Goal: Information Seeking & Learning: Learn about a topic

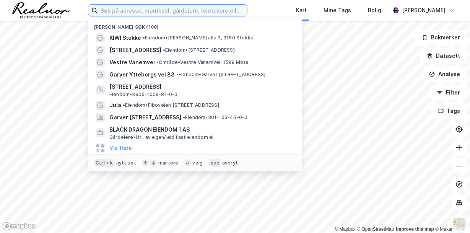
click at [182, 9] on input at bounding box center [171, 10] width 149 height 11
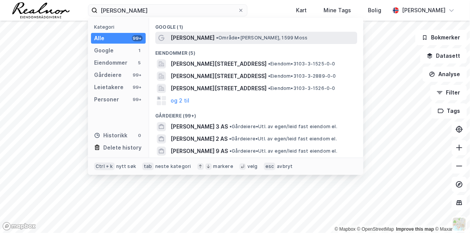
click at [231, 36] on span "• Område • [PERSON_NAME], 1599 Moss" at bounding box center [261, 38] width 91 height 6
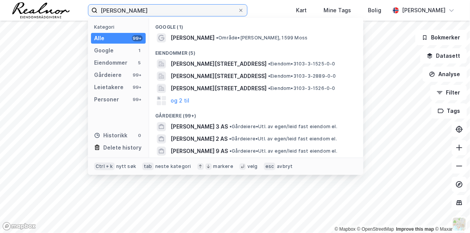
click at [140, 6] on input "[PERSON_NAME]" at bounding box center [167, 10] width 140 height 11
drag, startPoint x: 144, startPoint y: 9, endPoint x: 62, endPoint y: 2, distance: 83.3
click at [62, 2] on div "[PERSON_NAME] Kategori Alle 99+ Google 1 Eiendommer 5 Gårdeiere 99+ Leietakere …" at bounding box center [235, 10] width 470 height 21
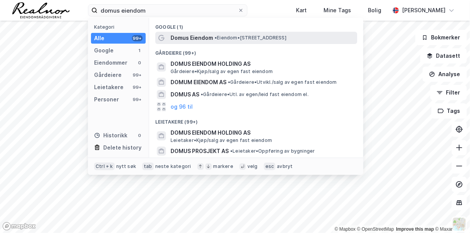
click at [204, 36] on span "Domus Eiendom" at bounding box center [191, 37] width 42 height 9
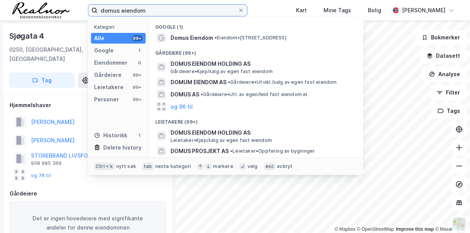
click at [157, 8] on input "domus eiendom" at bounding box center [167, 10] width 140 height 11
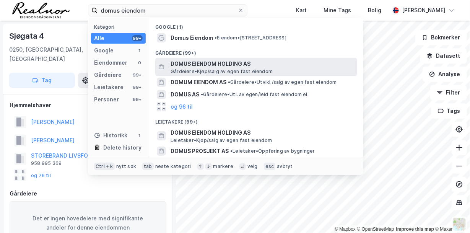
click at [222, 66] on span "DOMUS EIENDOM HOLDING AS" at bounding box center [261, 63] width 183 height 9
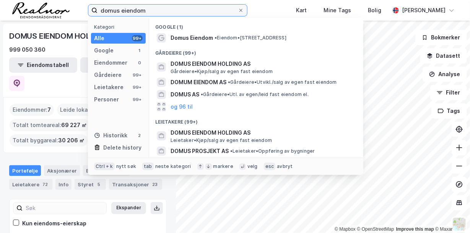
drag, startPoint x: 125, startPoint y: 11, endPoint x: 75, endPoint y: 3, distance: 51.0
click at [75, 3] on div "domus eiendom Kategori Alle 99+ Google 1 Eiendommer 0 Gårdeiere 99+ Leietakere …" at bounding box center [235, 10] width 470 height 21
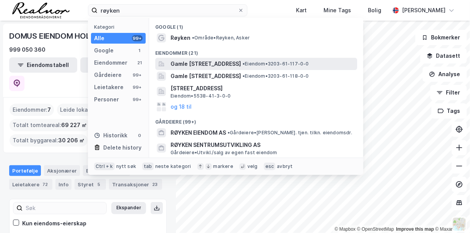
click at [191, 60] on span "Gamle [STREET_ADDRESS]" at bounding box center [205, 63] width 70 height 9
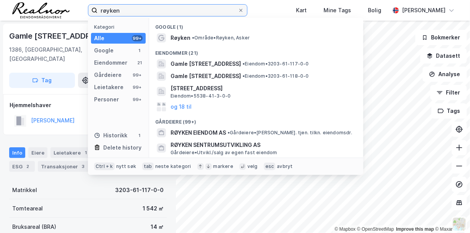
drag, startPoint x: 127, startPoint y: 8, endPoint x: 47, endPoint y: 0, distance: 80.3
click at [50, 2] on div "røyken Kategori Alle 99+ Google 1 Eiendommer 21 Gårdeiere 99+ Leietakere 99+ Pe…" at bounding box center [235, 10] width 470 height 21
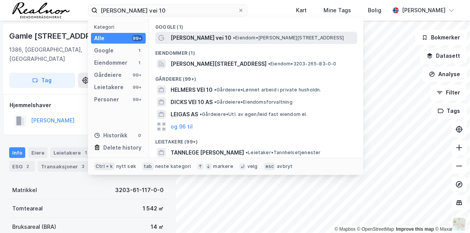
click at [233, 39] on span "• Eiendom • [PERSON_NAME][STREET_ADDRESS]" at bounding box center [288, 38] width 111 height 6
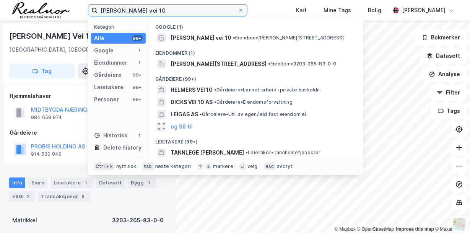
drag, startPoint x: 146, startPoint y: 10, endPoint x: 70, endPoint y: 4, distance: 76.3
click at [70, 4] on div "[PERSON_NAME] vei 10 Kategori Alle 99+ Google 1 Eiendommer 1 Gårdeiere 99+ Leie…" at bounding box center [235, 10] width 470 height 21
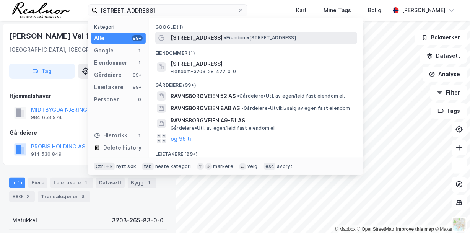
click at [227, 38] on span "• Eiendom • [STREET_ADDRESS]" at bounding box center [260, 38] width 72 height 6
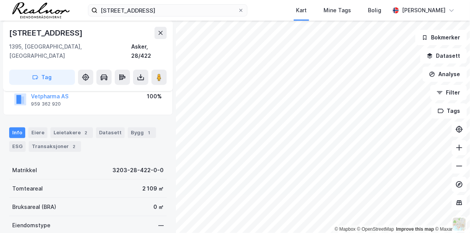
scroll to position [76, 0]
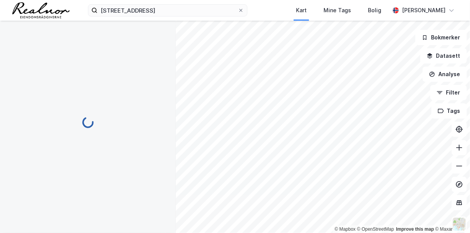
scroll to position [49, 0]
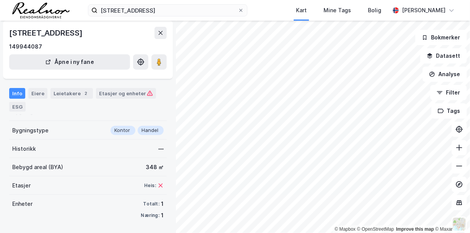
click at [318, 76] on div "© Mapbox © OpenStreetMap Improve this map © Maxar [STREET_ADDRESS] Bygning Tilb…" at bounding box center [235, 127] width 470 height 212
click at [159, 62] on image at bounding box center [159, 62] width 5 height 8
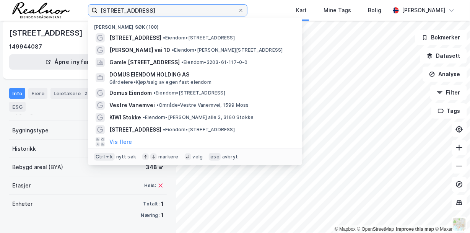
click at [158, 11] on input "[STREET_ADDRESS]" at bounding box center [167, 10] width 140 height 11
drag, startPoint x: 158, startPoint y: 9, endPoint x: 68, endPoint y: 4, distance: 90.0
click at [68, 4] on div "[STREET_ADDRESS] Nylige søk (100) [STREET_ADDRESS] • Eiendom • [STREET_ADDRESS]…" at bounding box center [235, 10] width 470 height 21
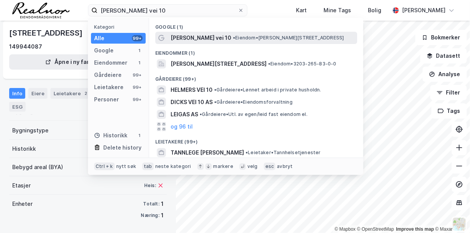
click at [240, 39] on span "• Eiendom • [PERSON_NAME][STREET_ADDRESS]" at bounding box center [288, 38] width 111 height 6
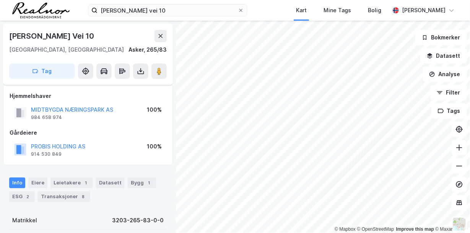
scroll to position [49, 0]
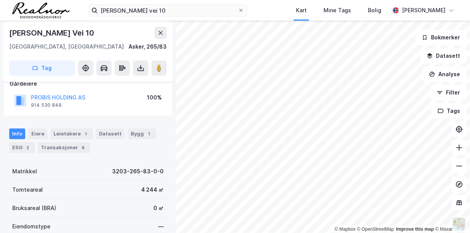
click at [291, 109] on div "© Mapbox © OpenStreetMap Improve this map © Maxar [PERSON_NAME][STREET_ADDRESS]…" at bounding box center [235, 127] width 470 height 212
click at [158, 68] on image at bounding box center [159, 68] width 5 height 8
click at [163, 8] on input "[PERSON_NAME] vei 10" at bounding box center [167, 10] width 140 height 11
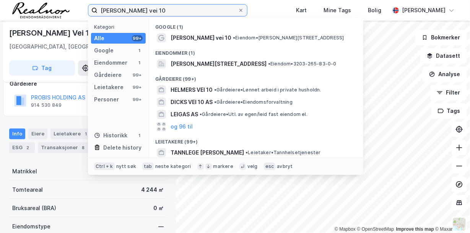
drag, startPoint x: 124, startPoint y: 10, endPoint x: 66, endPoint y: 10, distance: 58.5
click at [66, 10] on div "[PERSON_NAME] vei 10 Kategori Alle 99+ Google 1 Eiendommer 1 Gårdeiere 99+ Leie…" at bounding box center [235, 10] width 470 height 21
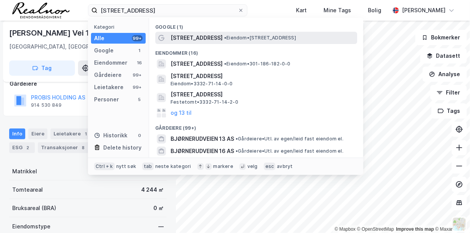
click at [248, 37] on span "• Eiendom • [STREET_ADDRESS]" at bounding box center [260, 38] width 72 height 6
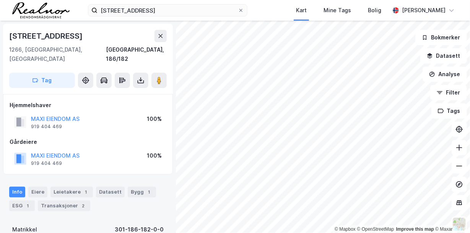
scroll to position [49, 0]
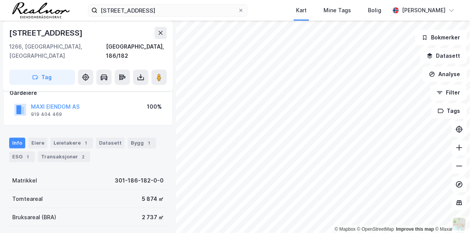
click at [284, 74] on div "© Mapbox © OpenStreetMap Improve this map © Maxar [STREET_ADDRESS], 186/182 Tag…" at bounding box center [235, 127] width 470 height 212
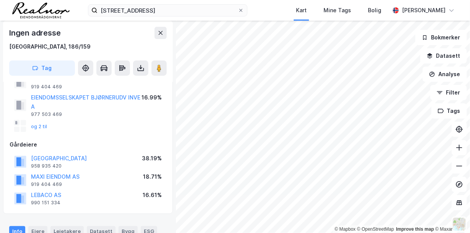
scroll to position [49, 0]
click at [159, 68] on image at bounding box center [159, 68] width 5 height 8
click at [163, 11] on input "[STREET_ADDRESS]" at bounding box center [167, 10] width 140 height 11
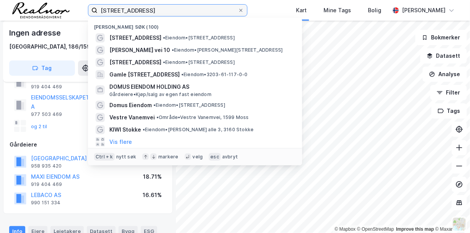
drag, startPoint x: 162, startPoint y: 11, endPoint x: 6, endPoint y: -6, distance: 156.9
click at [6, 0] on html "bjørnerudvegen 15 Nylige søk (100) [STREET_ADDRESS] • Eiendom • [STREET_ADDRESS…" at bounding box center [235, 116] width 470 height 233
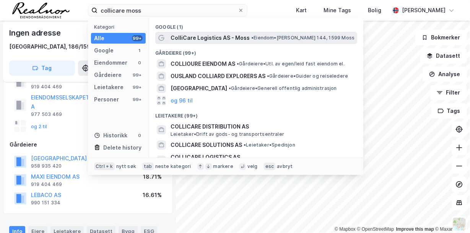
click at [254, 38] on span "• [PERSON_NAME] 144, 1599 Moss" at bounding box center [302, 38] width 103 height 6
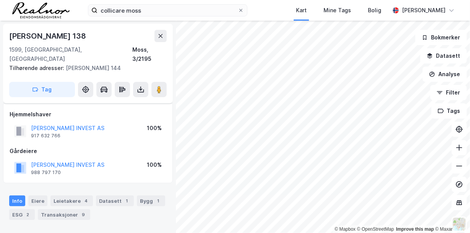
scroll to position [49, 0]
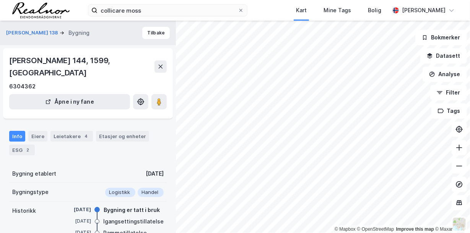
scroll to position [49, 0]
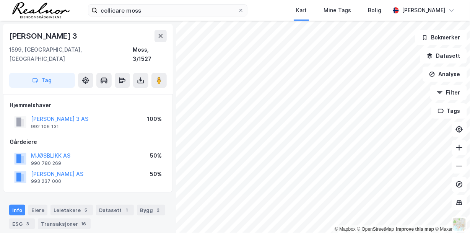
scroll to position [76, 0]
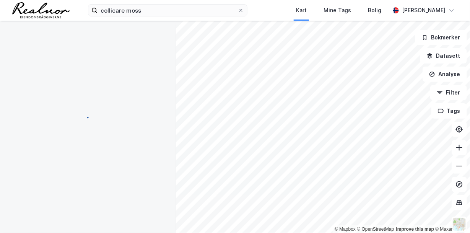
scroll to position [76, 0]
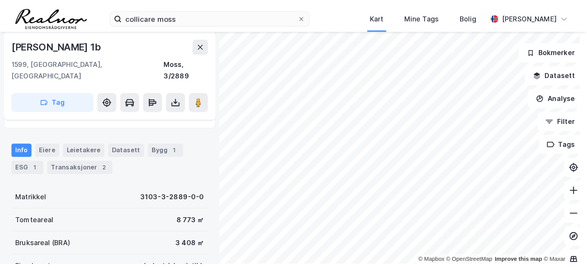
scroll to position [76, 0]
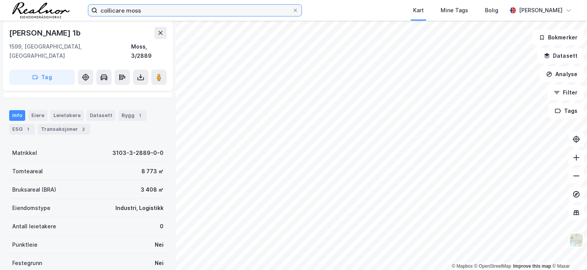
click at [149, 14] on input "collicare moss" at bounding box center [194, 10] width 195 height 11
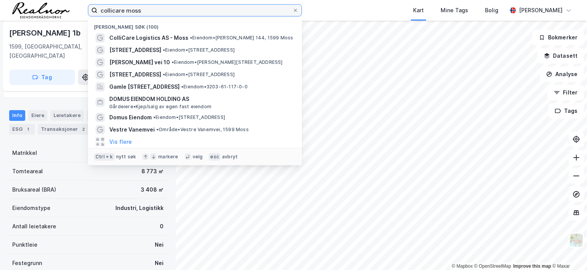
drag, startPoint x: 148, startPoint y: 12, endPoint x: 86, endPoint y: 15, distance: 62.7
click at [86, 15] on div "collicare moss Nylige søk (100) ColliCare Logistics AS - [PERSON_NAME] 144, 159…" at bounding box center [293, 10] width 587 height 21
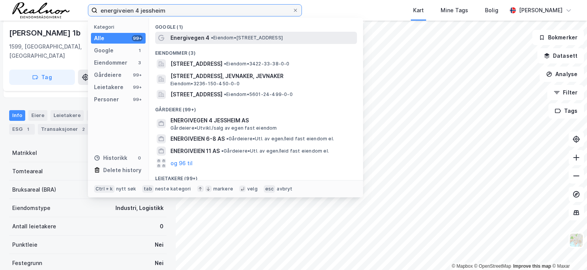
type input "energiveien 4 jessheim"
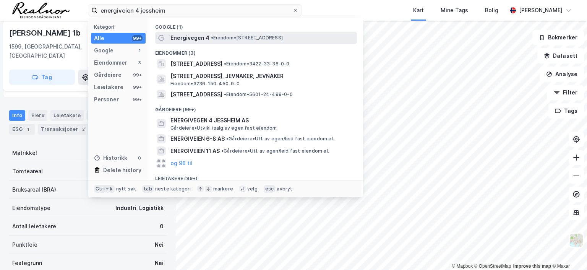
click at [193, 39] on span "Energivegen 4" at bounding box center [189, 37] width 39 height 9
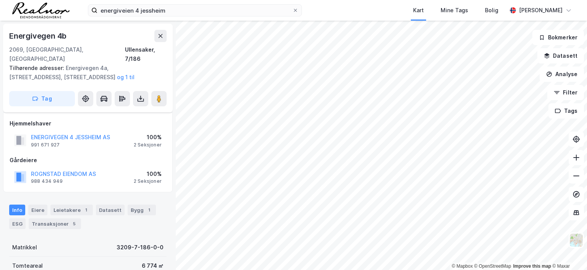
scroll to position [76, 0]
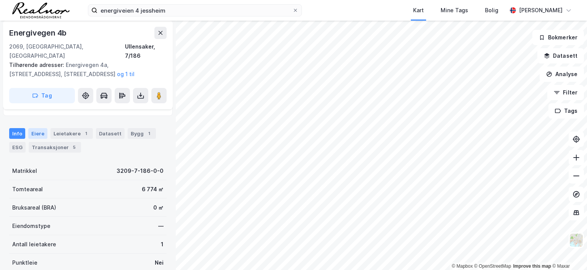
click at [38, 128] on div "Eiere" at bounding box center [37, 133] width 19 height 11
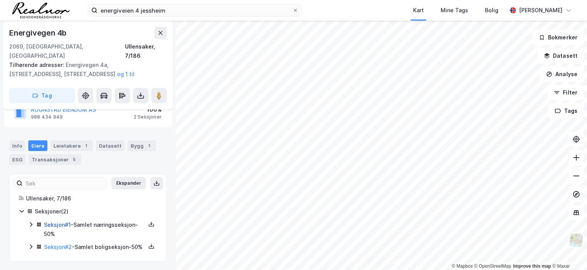
click at [67, 221] on link "Seksjon # 1" at bounding box center [57, 224] width 27 height 6
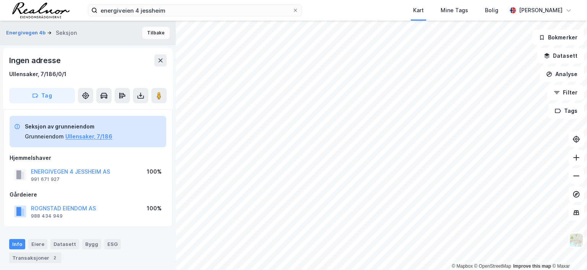
click at [154, 35] on button "Tilbake" at bounding box center [156, 33] width 28 height 12
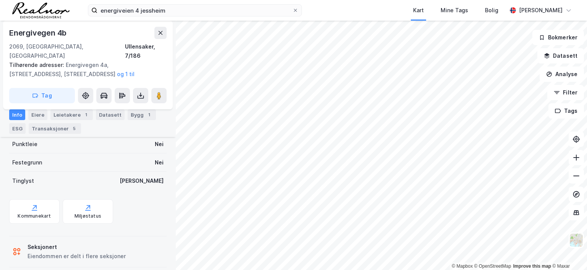
scroll to position [4, 0]
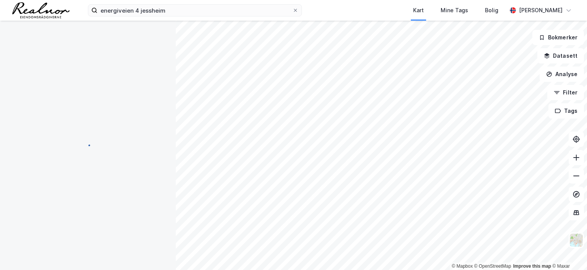
scroll to position [4, 0]
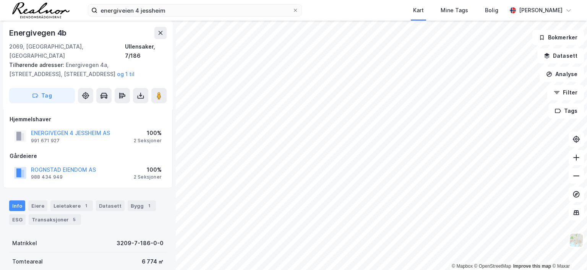
scroll to position [4, 0]
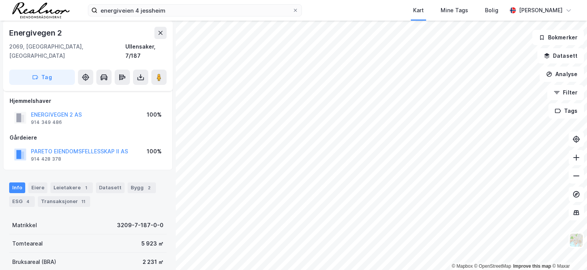
scroll to position [4, 0]
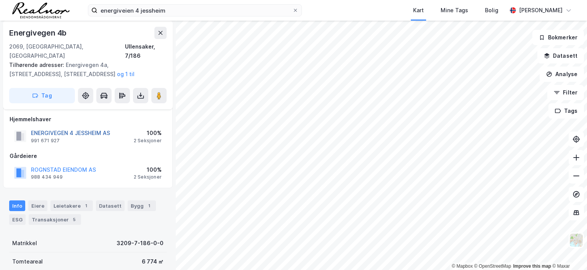
click at [0, 0] on button "ENERGIVEGEN 4 JESSHEIM AS" at bounding box center [0, 0] width 0 height 0
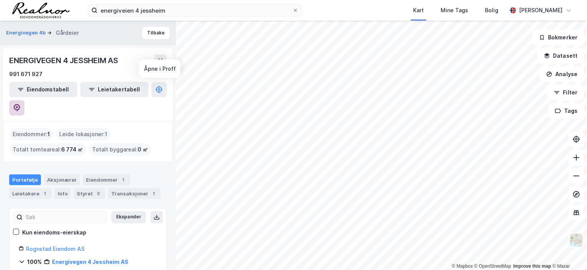
click at [21, 104] on icon at bounding box center [17, 108] width 8 height 8
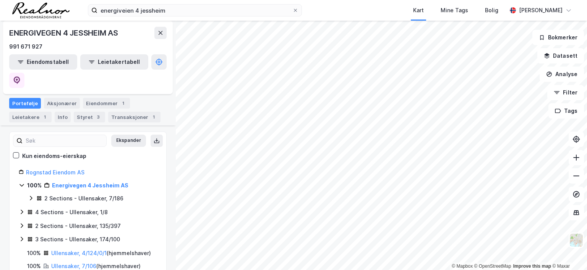
scroll to position [115, 0]
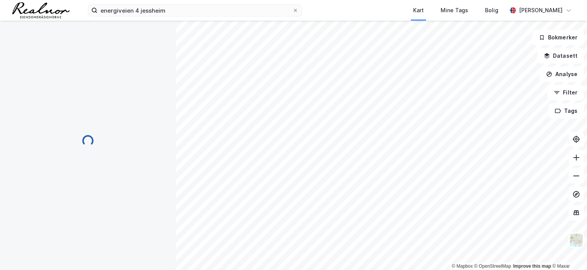
scroll to position [4, 0]
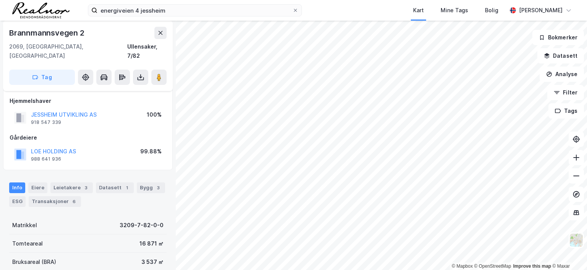
scroll to position [4, 0]
